Goal: Book appointment/travel/reservation

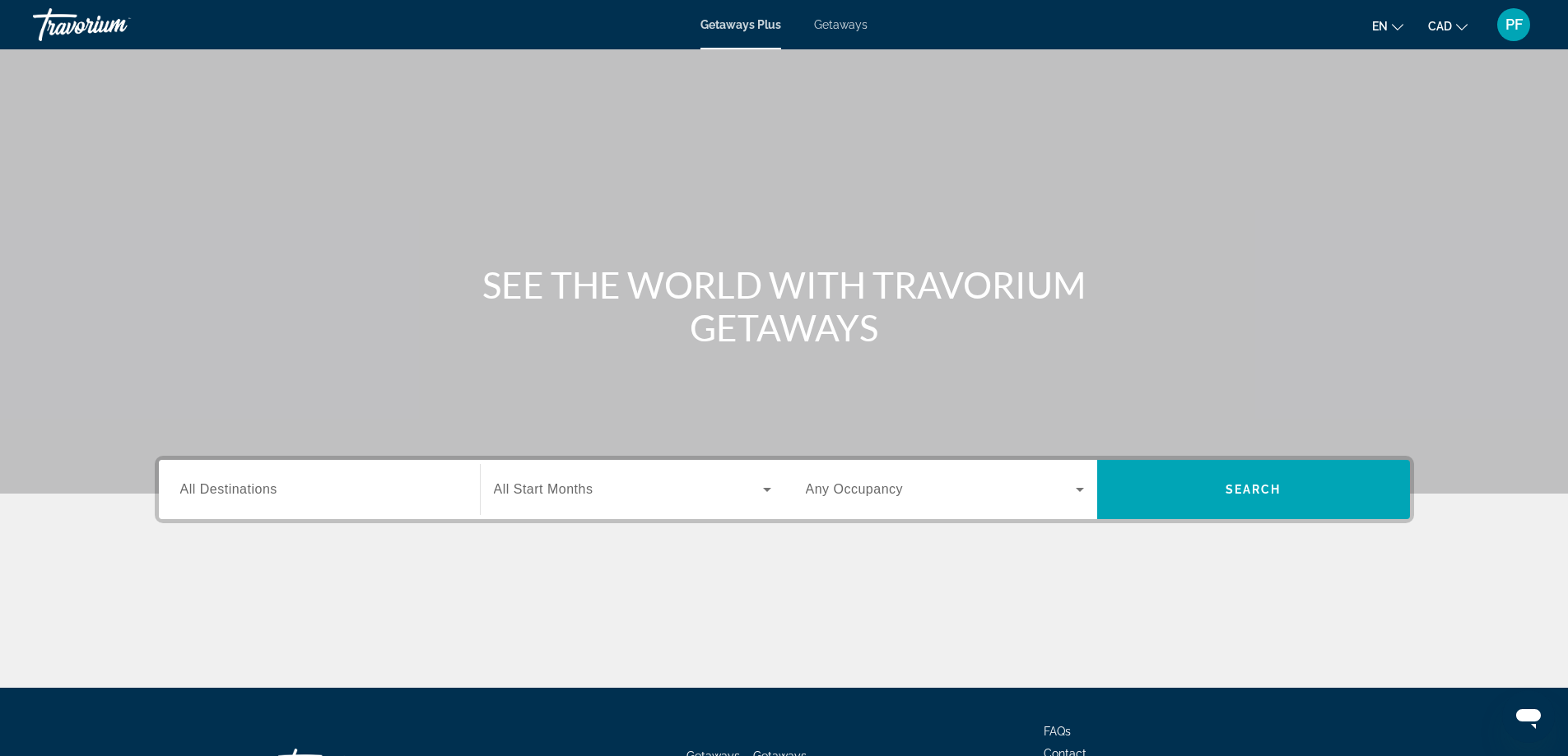
click at [283, 497] on input "Destination All Destinations" at bounding box center [319, 490] width 278 height 20
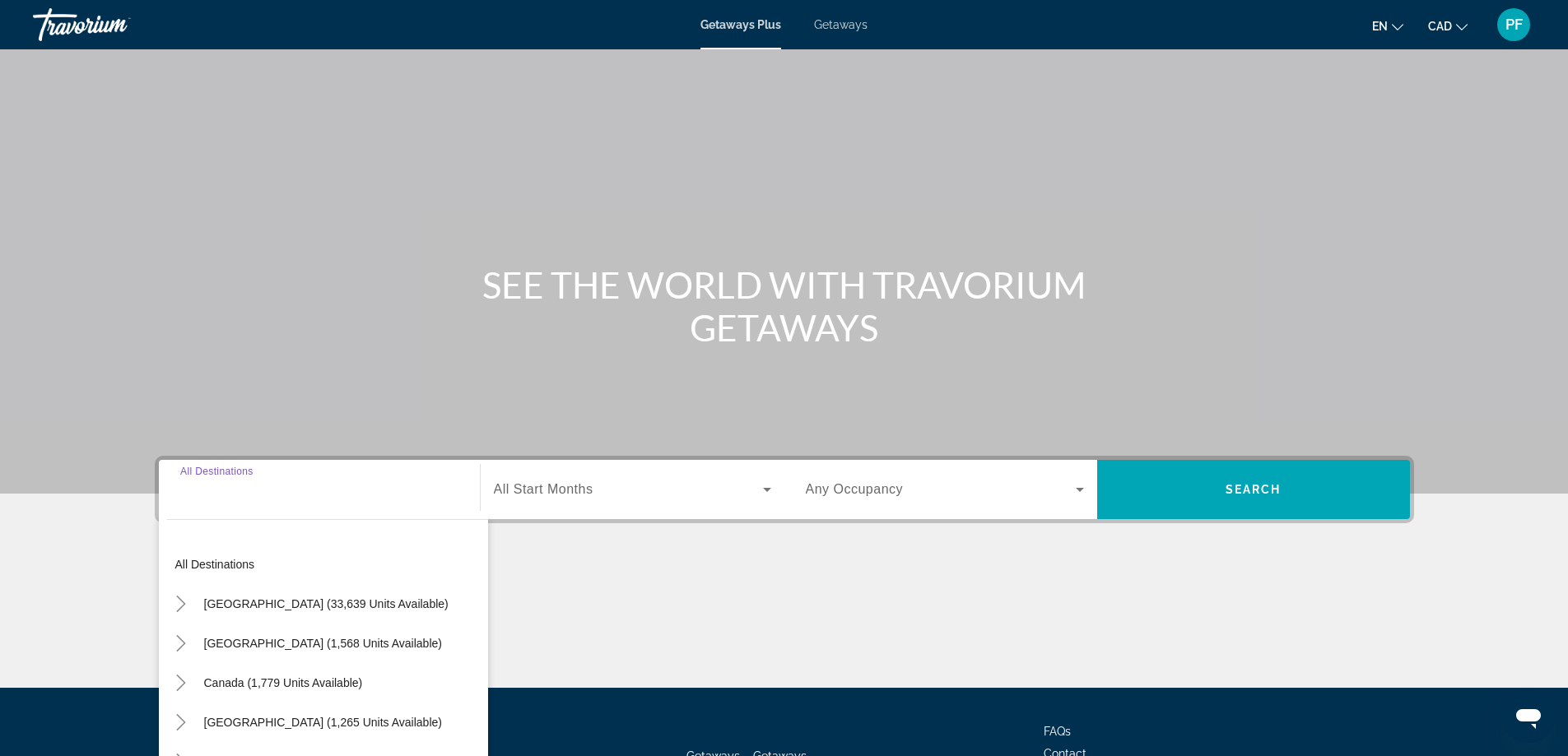
scroll to position [133, 0]
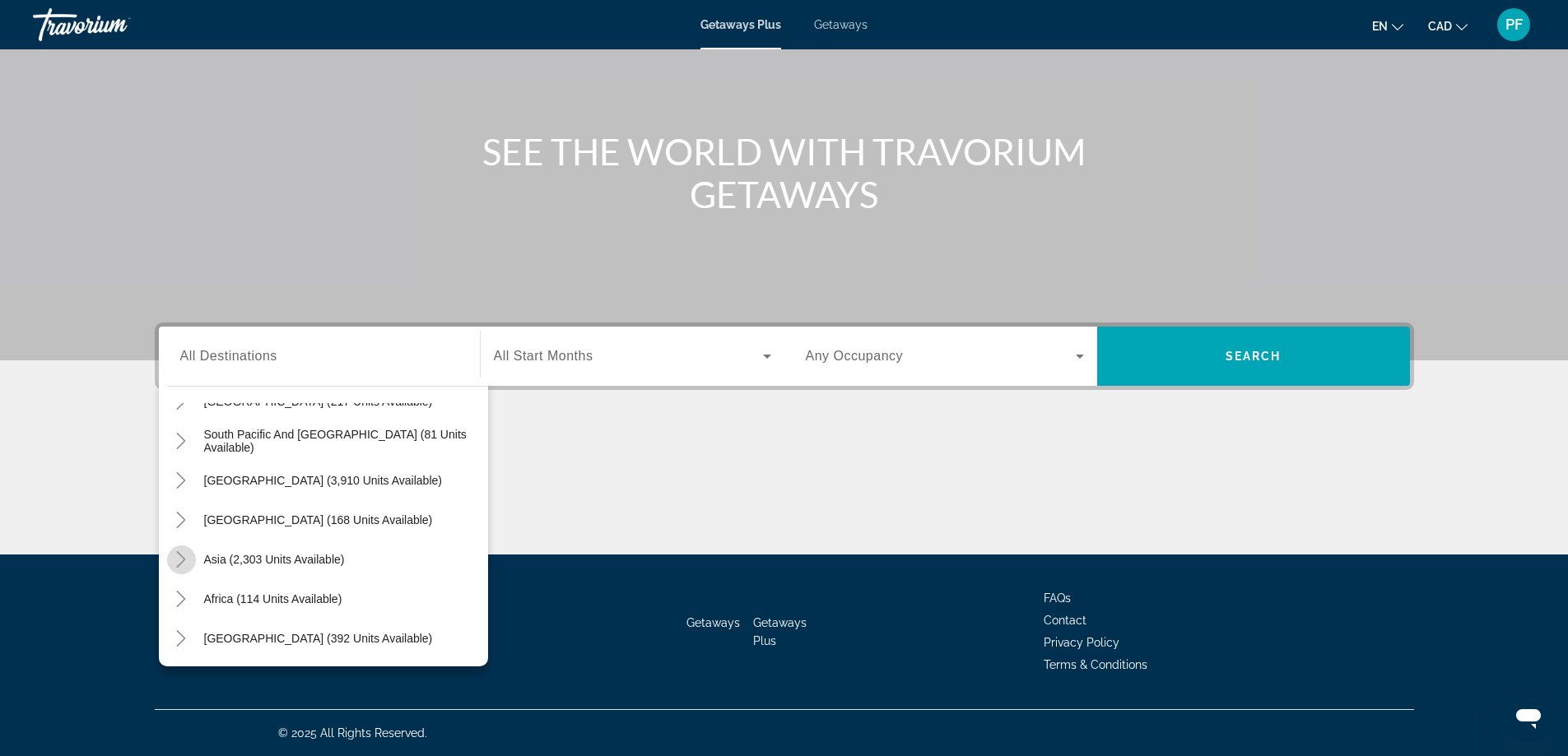
click at [180, 557] on icon "Toggle Asia (2,303 units available)" at bounding box center [180, 559] width 17 height 17
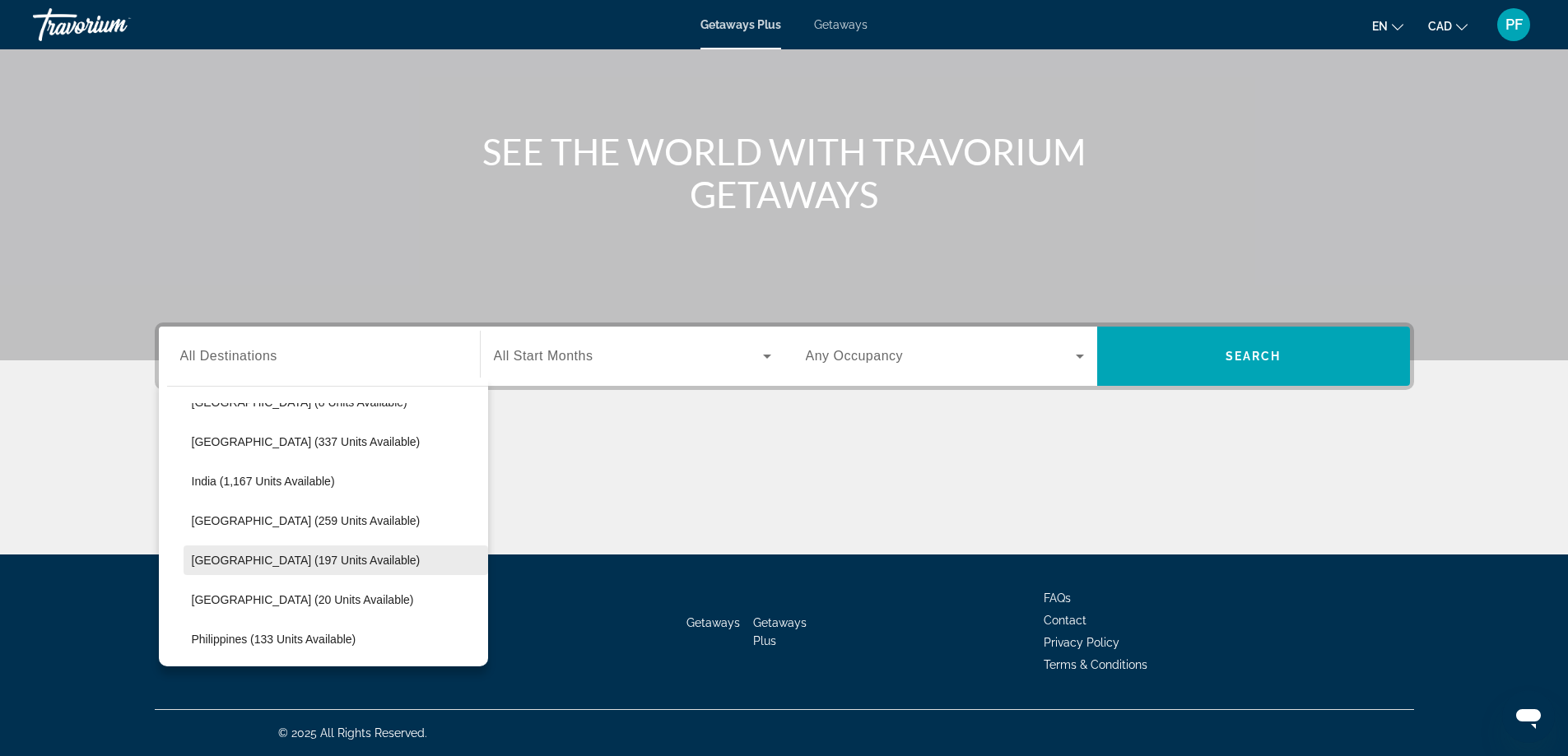
scroll to position [540, 0]
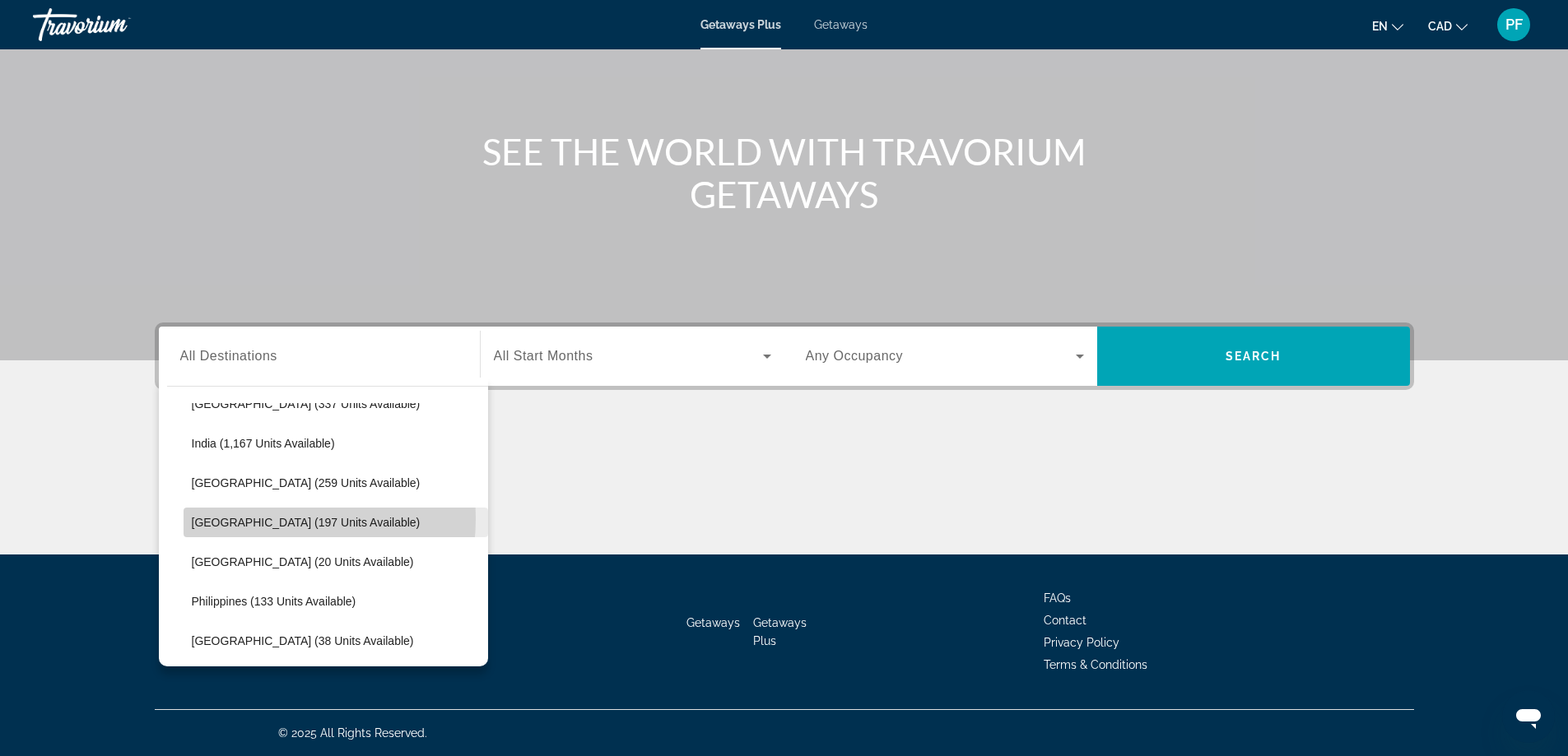
click at [244, 518] on span "[GEOGRAPHIC_DATA] (197 units available)" at bounding box center [306, 521] width 228 height 13
type input "**********"
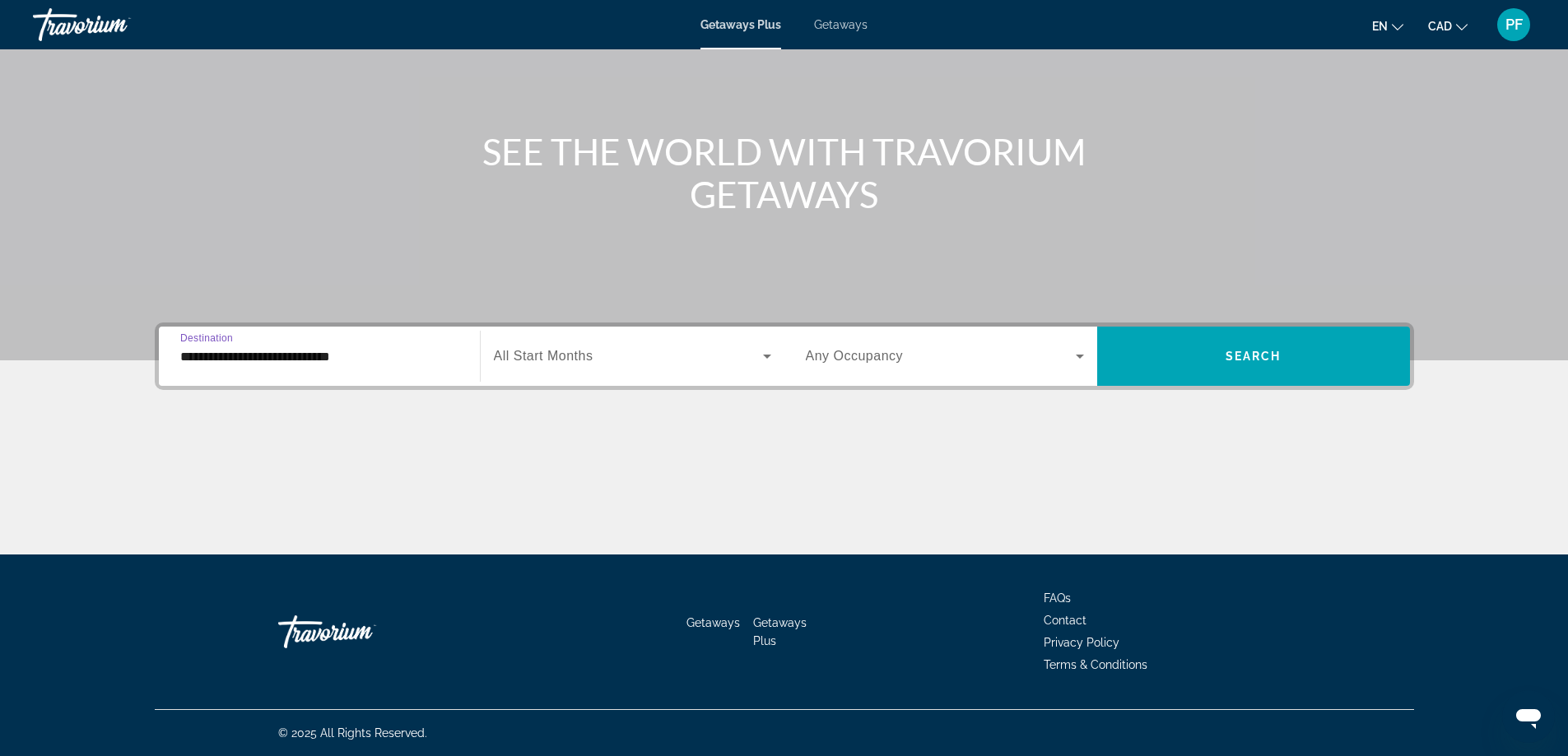
click at [669, 371] on div "Search widget" at bounding box center [632, 356] width 277 height 46
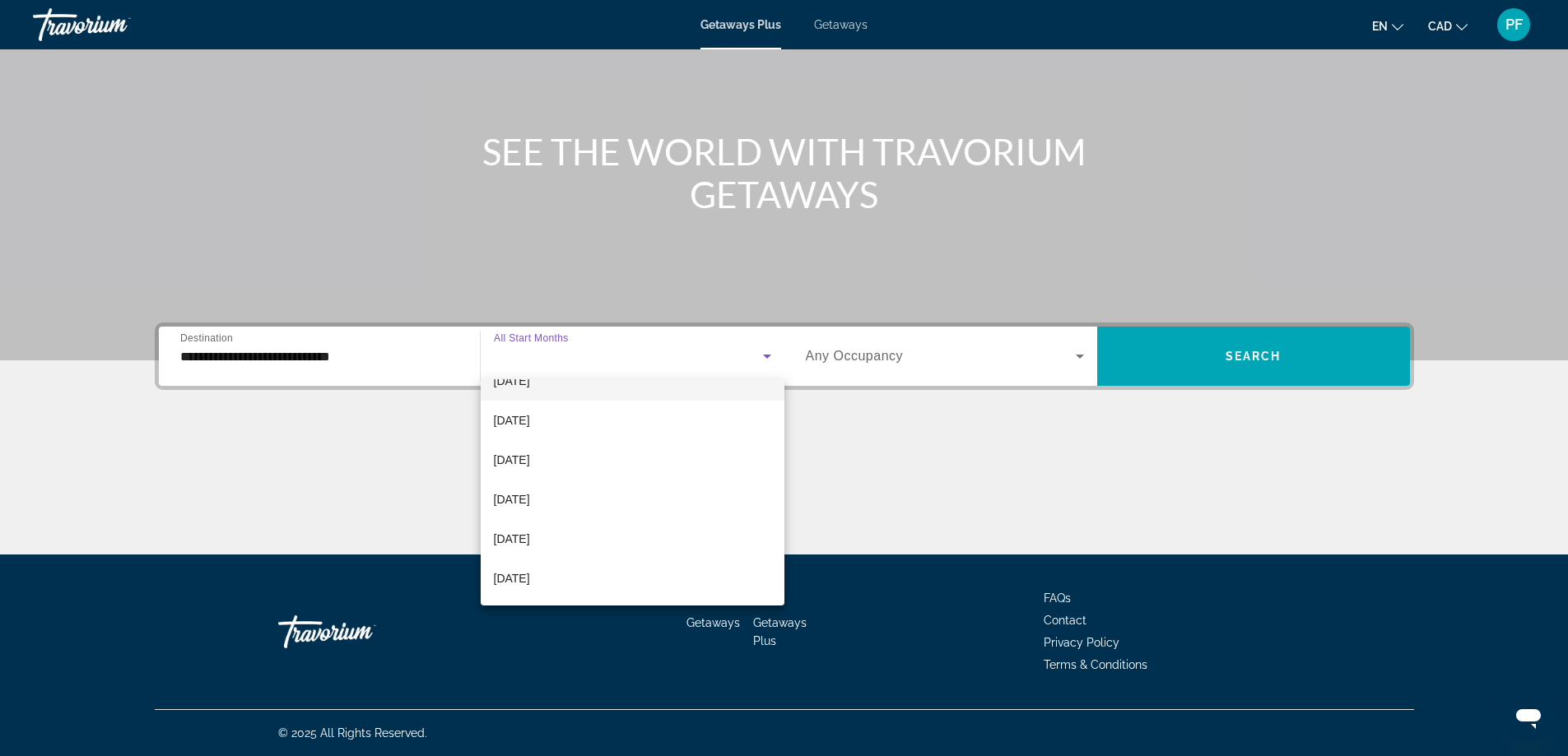
scroll to position [138, 0]
click at [564, 467] on mat-option "[DATE]" at bounding box center [633, 466] width 304 height 39
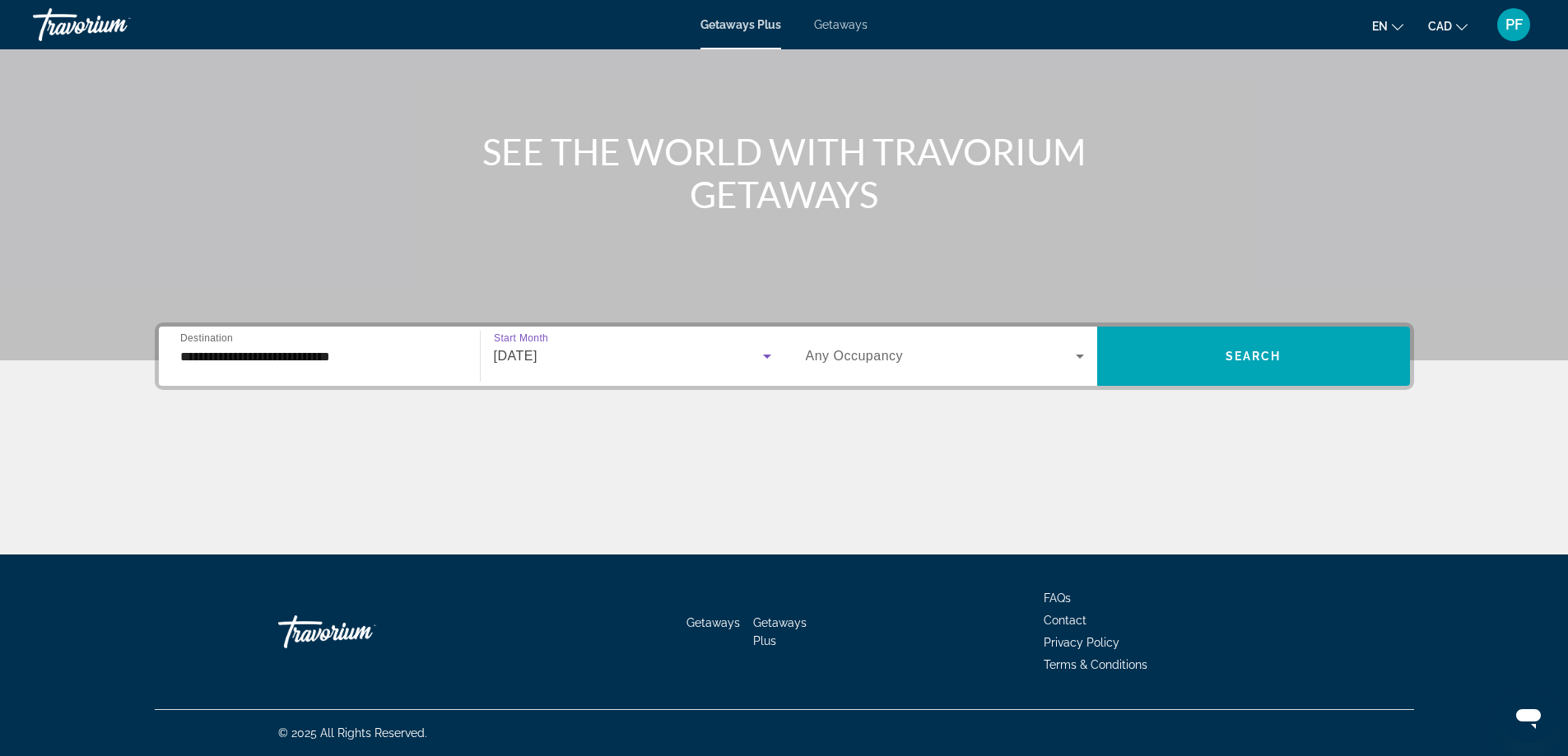
click at [1051, 356] on span "Search widget" at bounding box center [940, 356] width 270 height 20
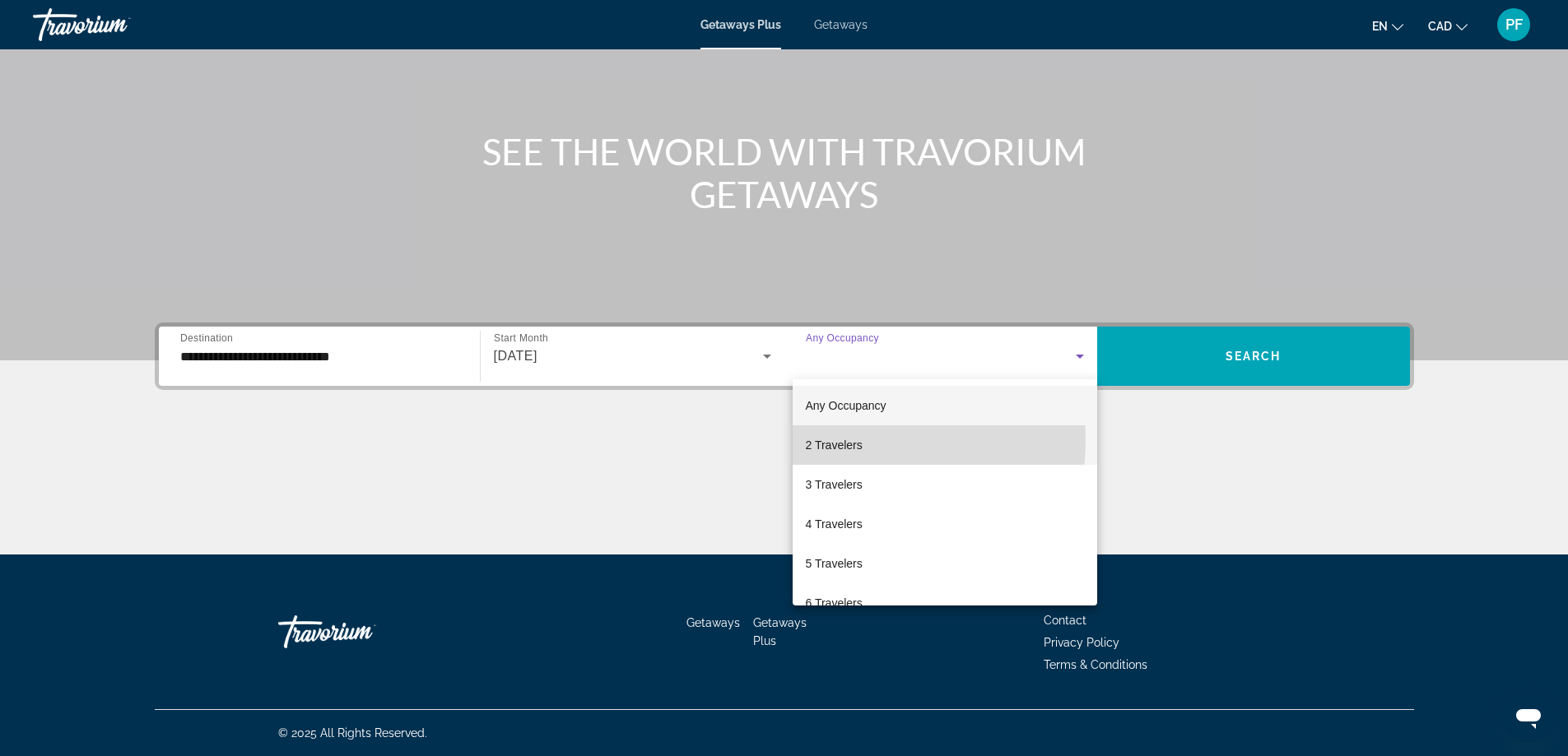
click at [862, 441] on mat-option "2 Travelers" at bounding box center [945, 445] width 305 height 39
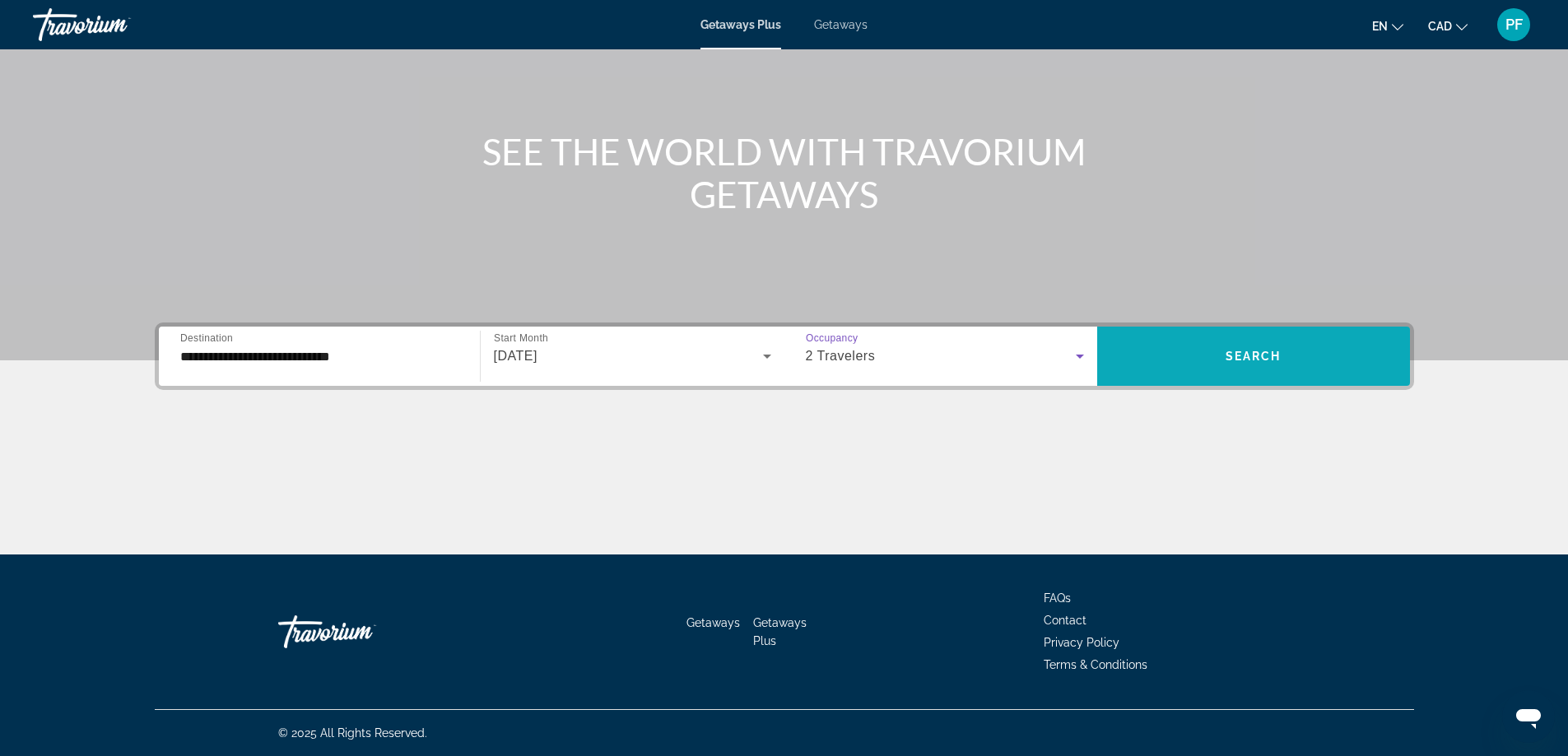
click at [1283, 355] on span "Search widget" at bounding box center [1253, 356] width 313 height 39
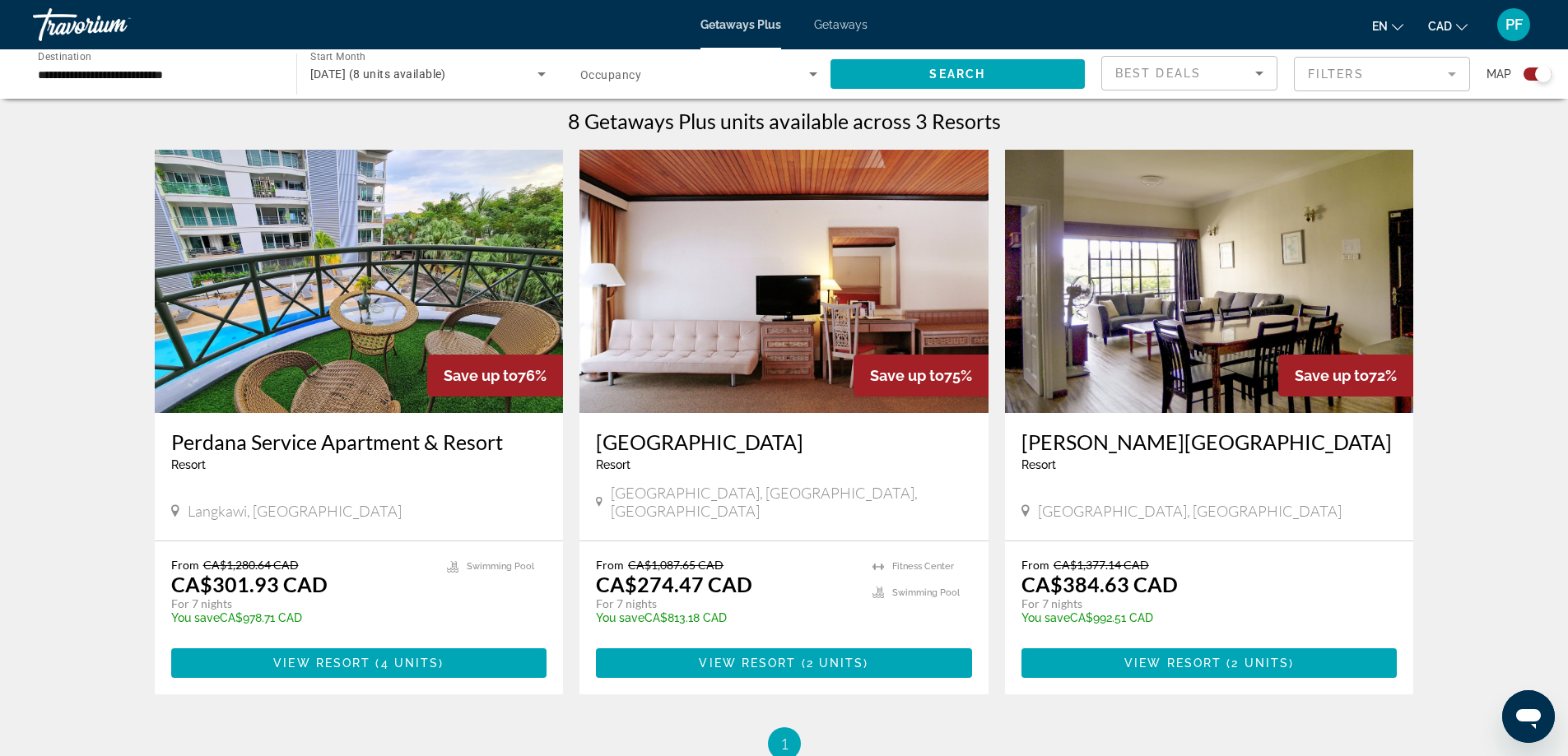
scroll to position [549, 0]
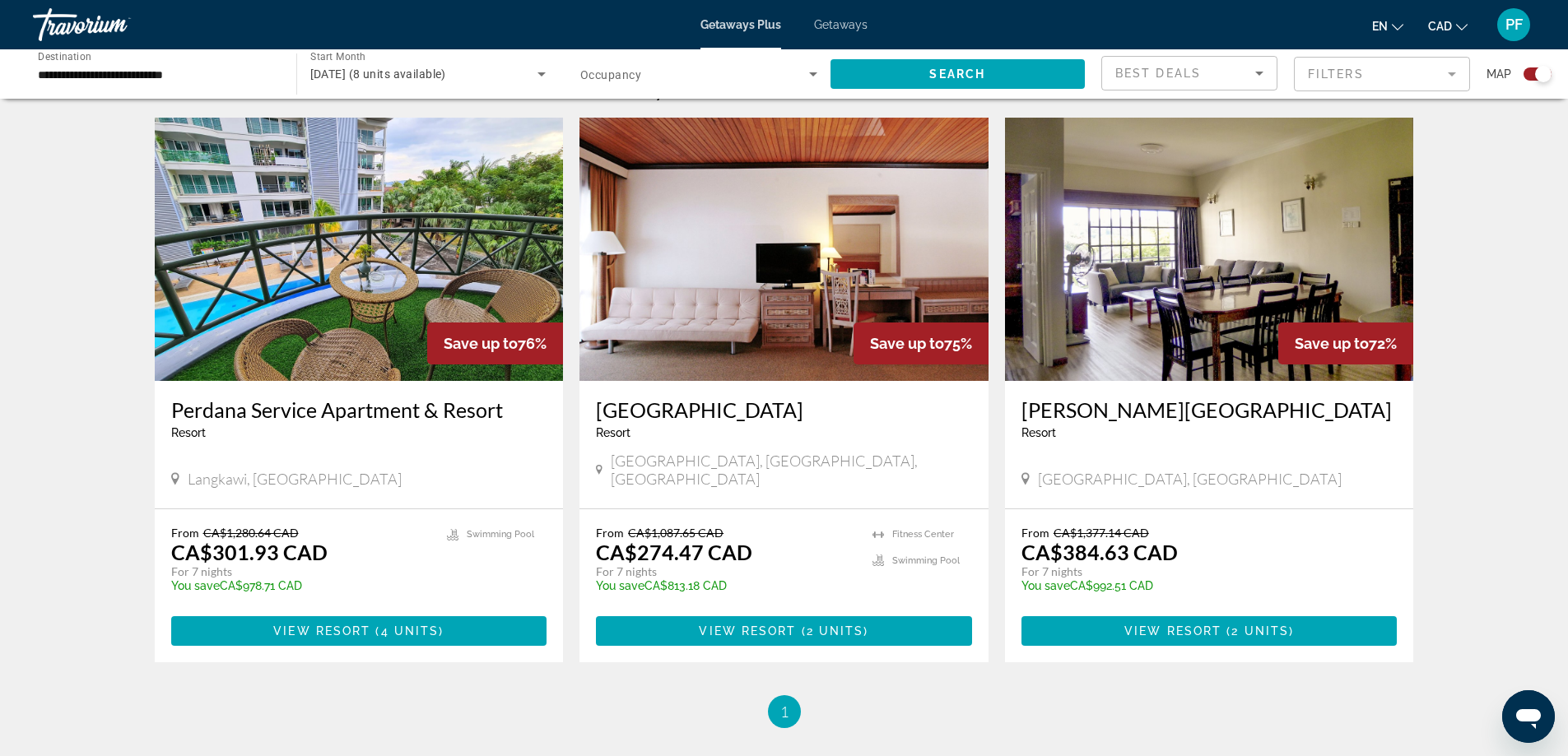
click at [741, 415] on h3 "[GEOGRAPHIC_DATA]" at bounding box center [783, 410] width 376 height 25
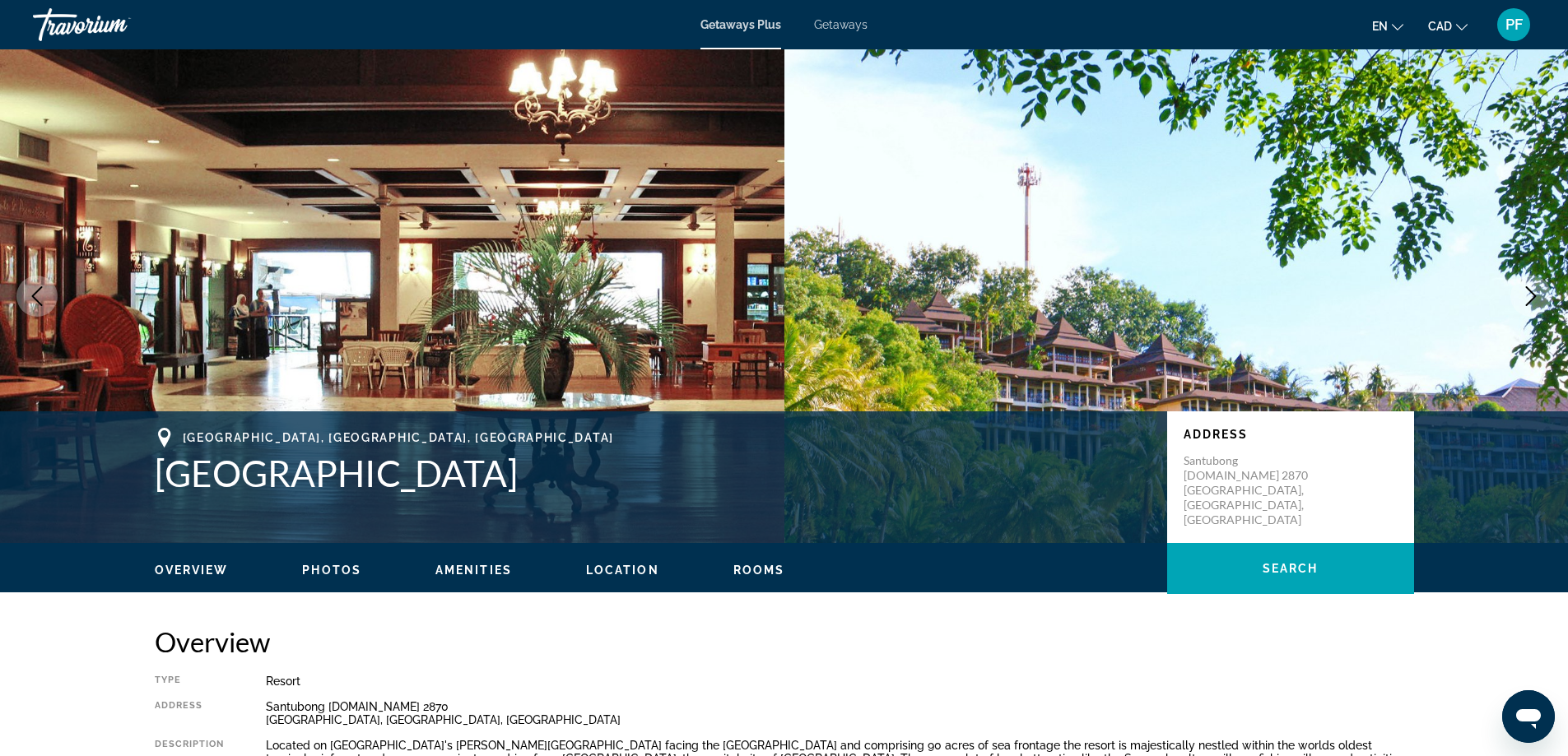
drag, startPoint x: 419, startPoint y: 479, endPoint x: 144, endPoint y: 466, distance: 275.3
click at [144, 466] on div "[GEOGRAPHIC_DATA], [GEOGRAPHIC_DATA], [GEOGRAPHIC_DATA] [GEOGRAPHIC_DATA] Addre…" at bounding box center [784, 476] width 1325 height 99
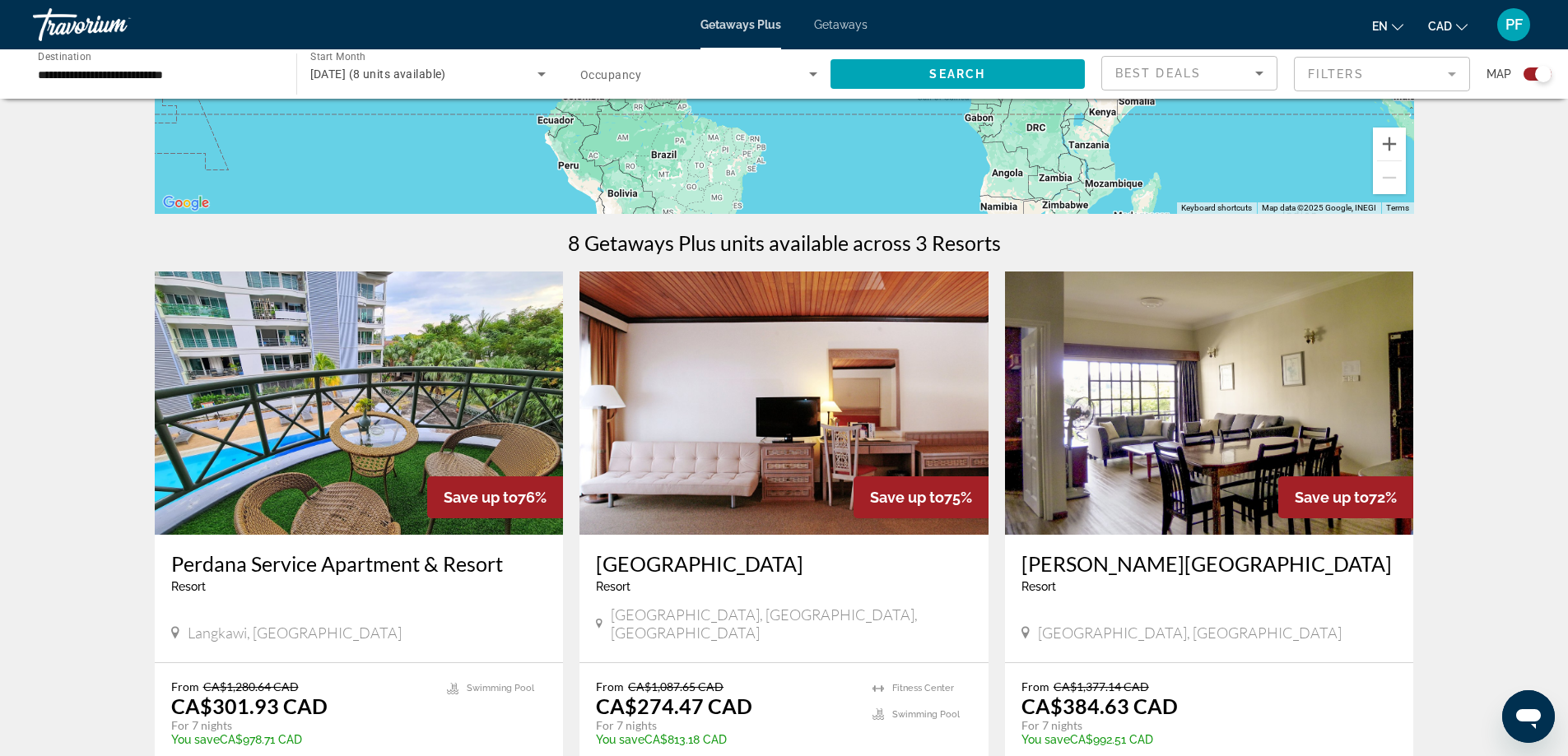
scroll to position [138, 0]
